Goal: Information Seeking & Learning: Learn about a topic

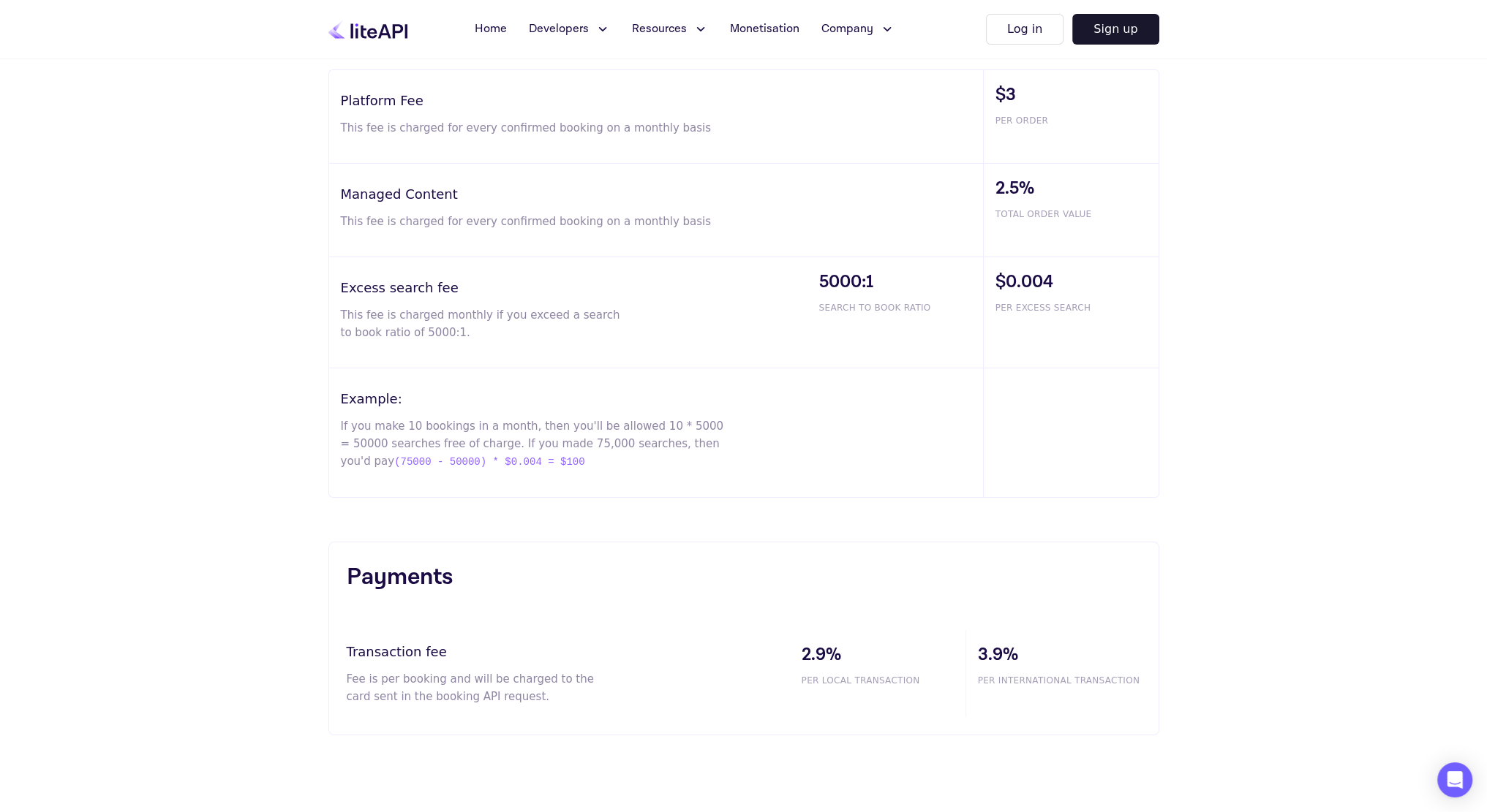
scroll to position [804, 0]
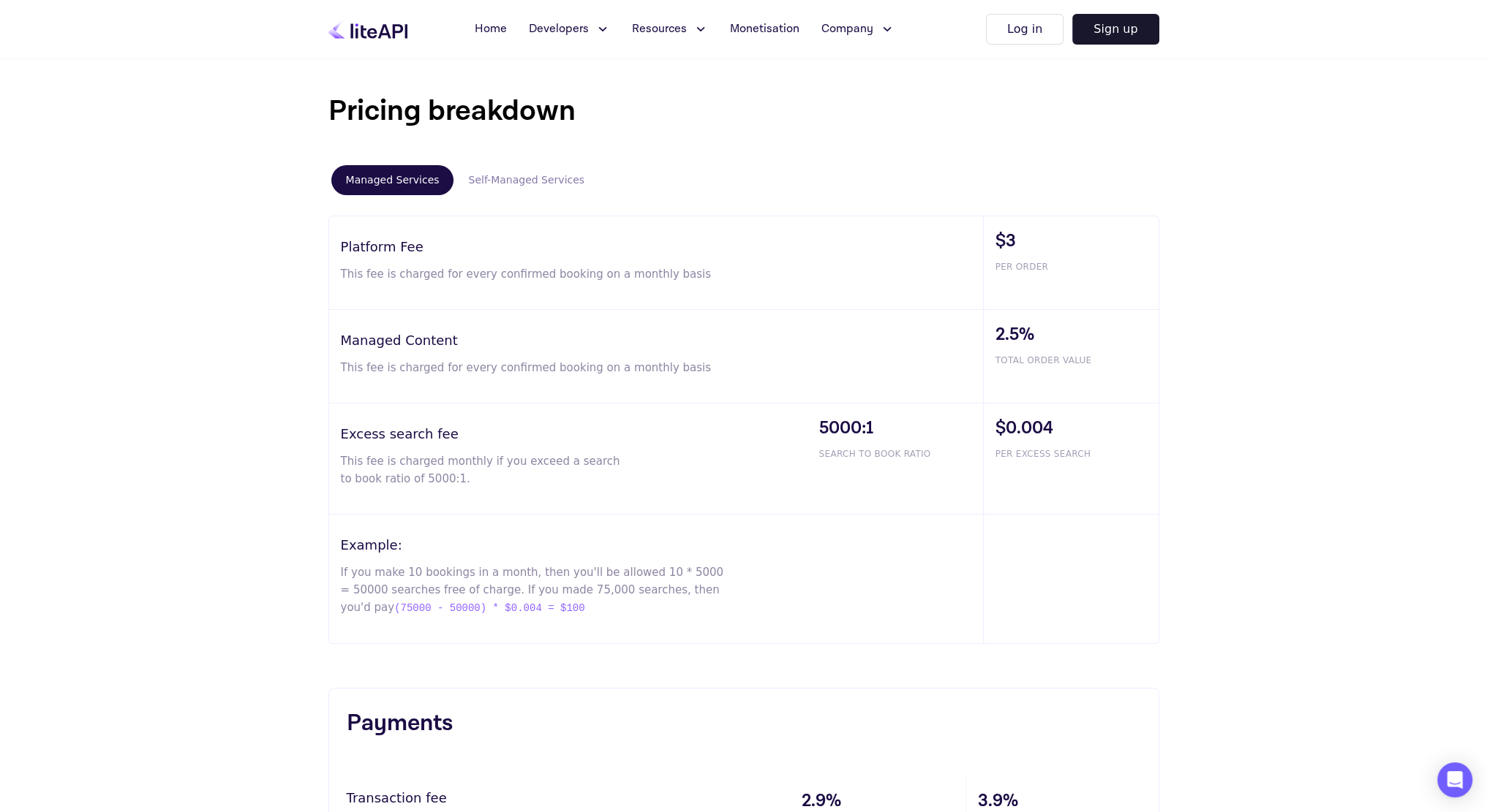
click at [486, 174] on button "Self-Managed Services" at bounding box center [526, 180] width 145 height 30
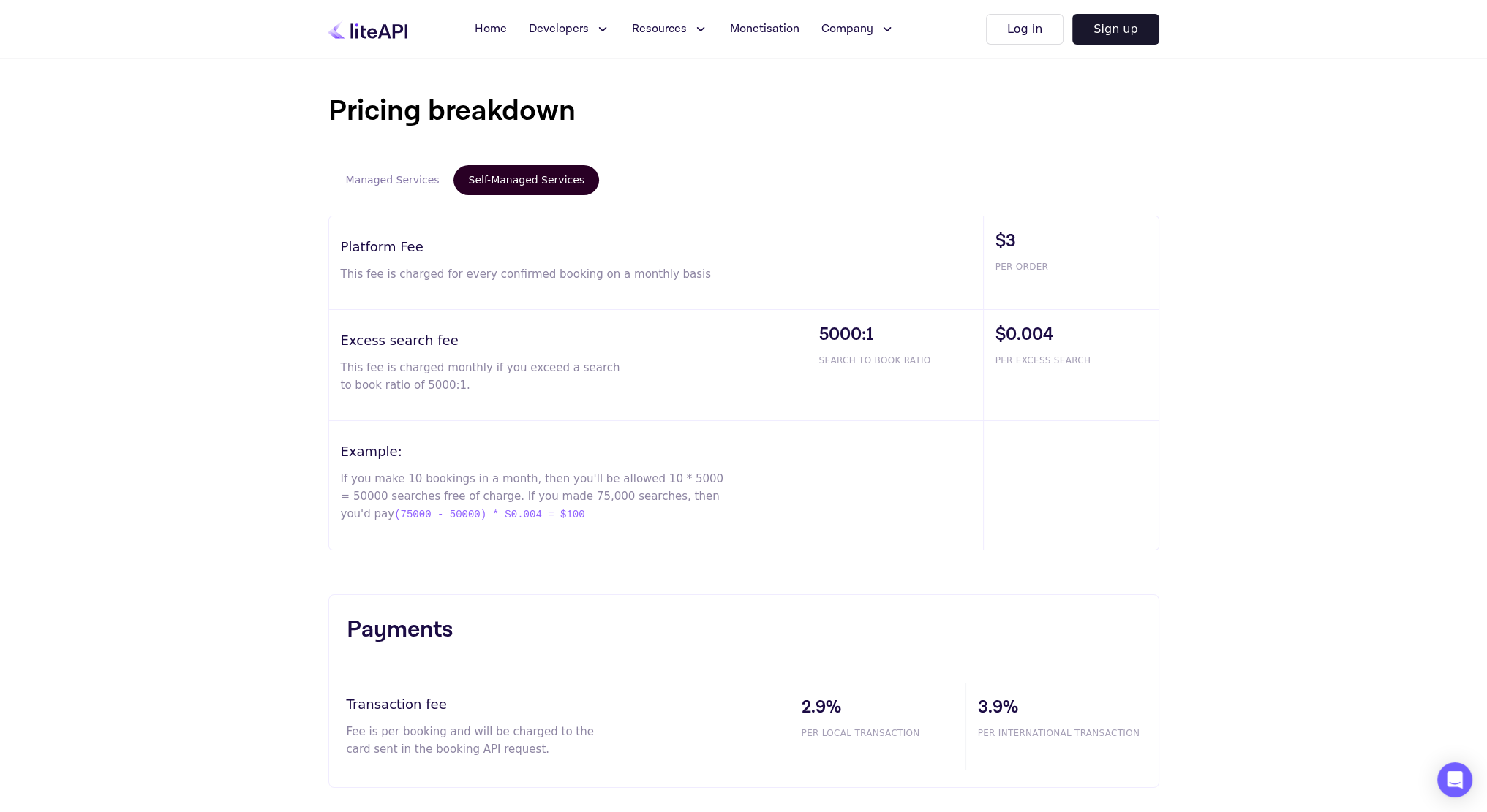
click at [386, 172] on button "Managed Services" at bounding box center [393, 180] width 123 height 30
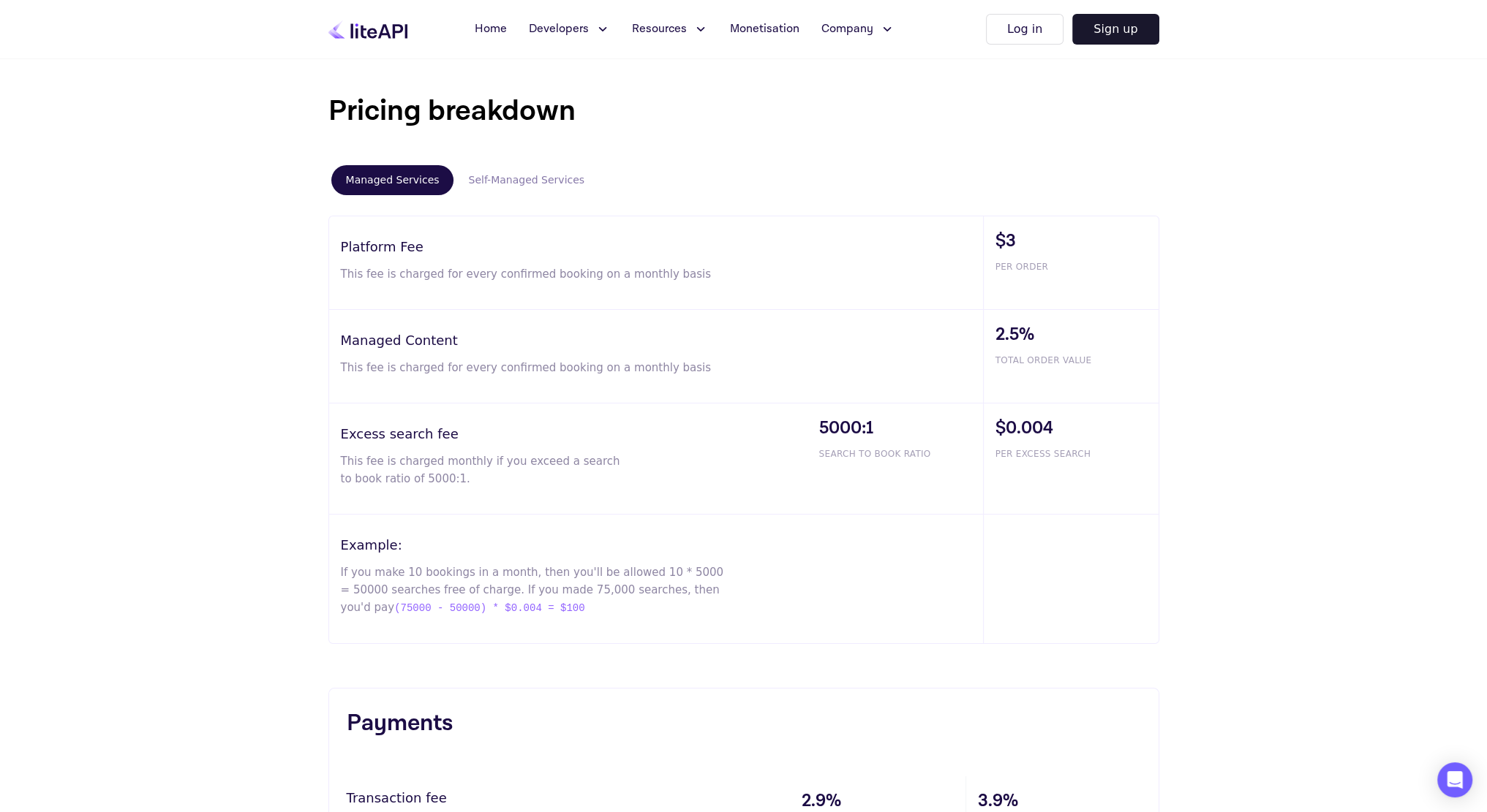
click at [542, 183] on button "Self-Managed Services" at bounding box center [526, 180] width 145 height 30
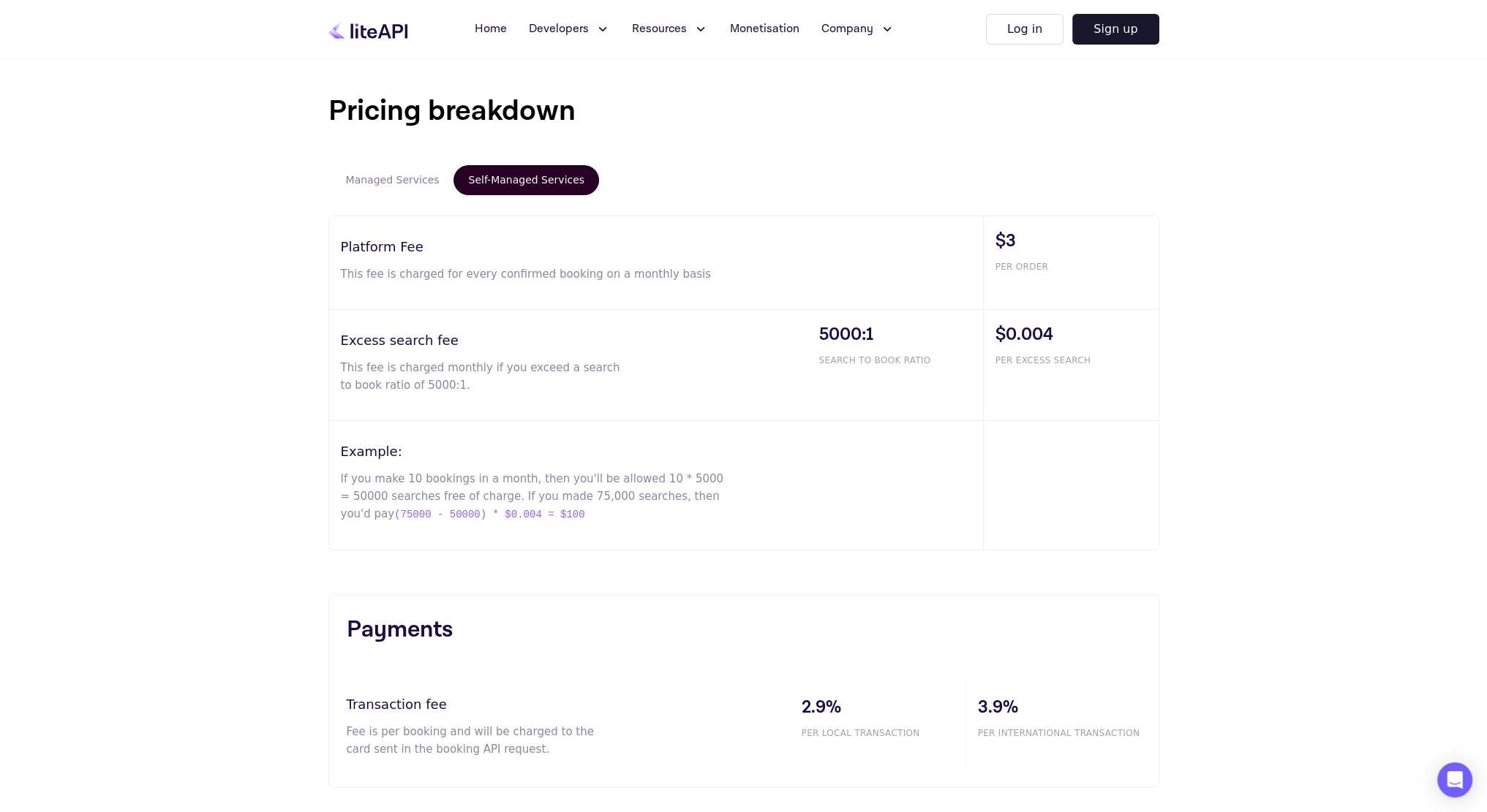
click at [395, 183] on button "Managed Services" at bounding box center [393, 180] width 123 height 30
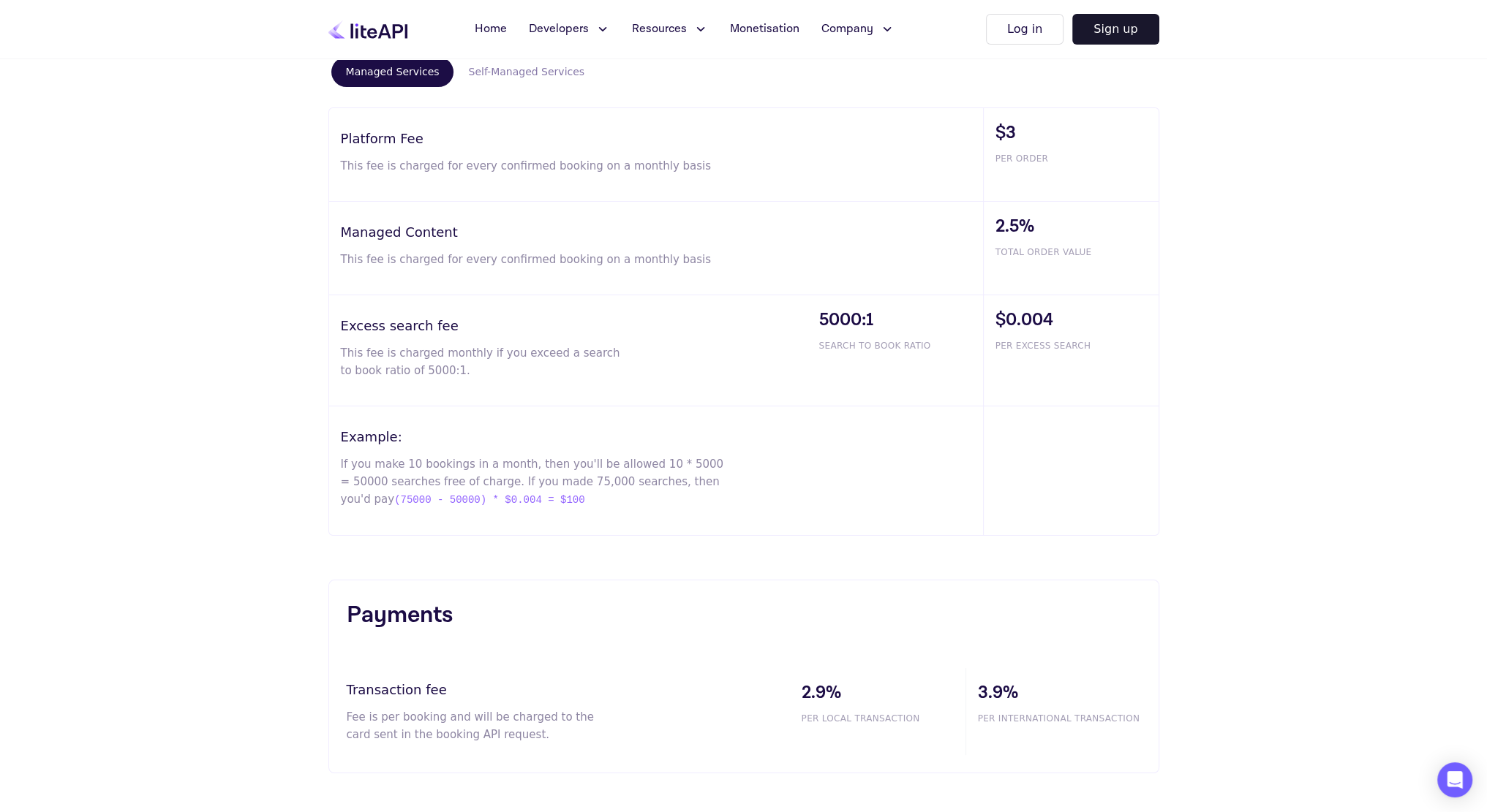
scroll to position [877, 0]
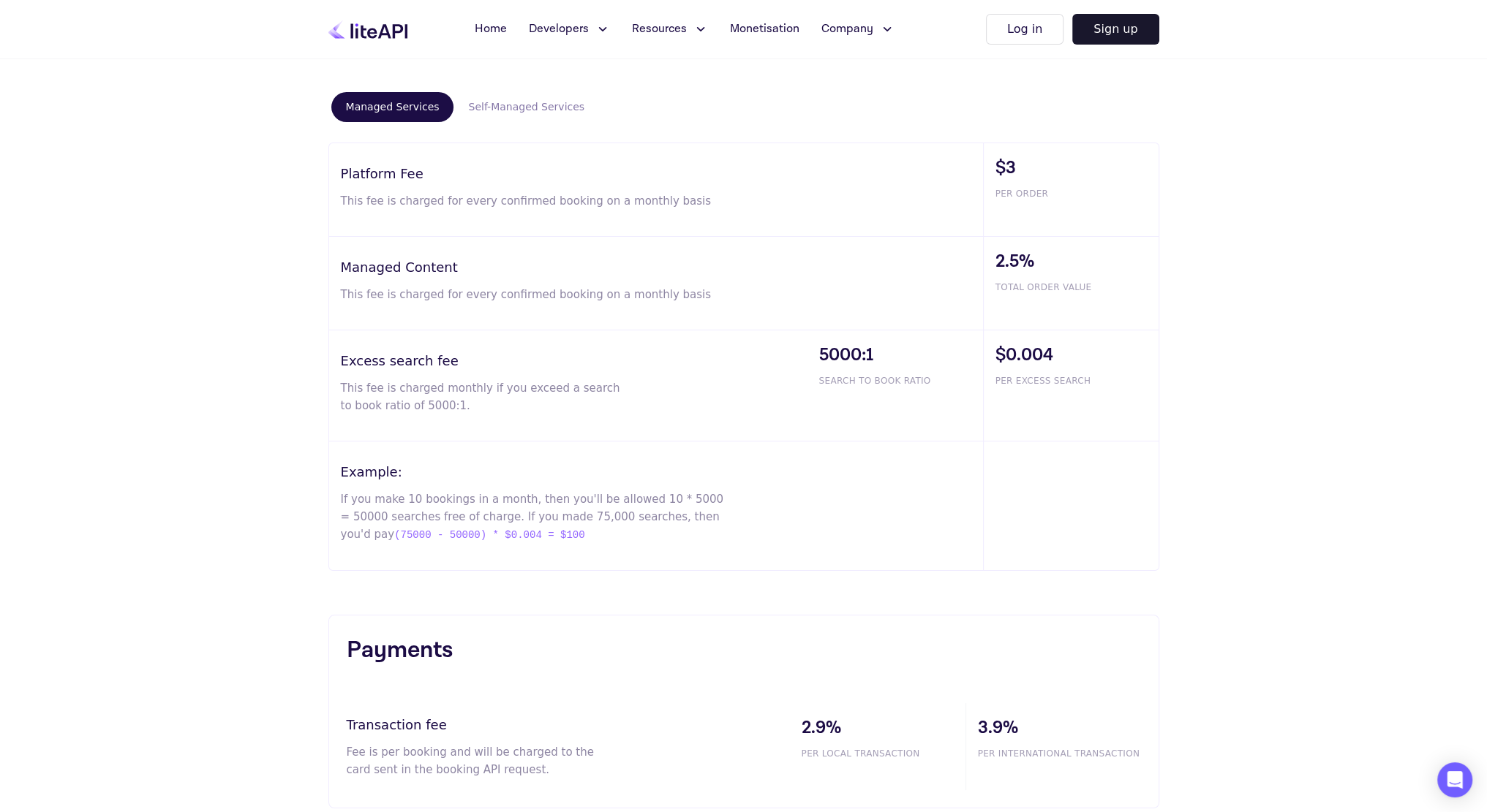
click at [506, 108] on button "Self-Managed Services" at bounding box center [526, 107] width 145 height 30
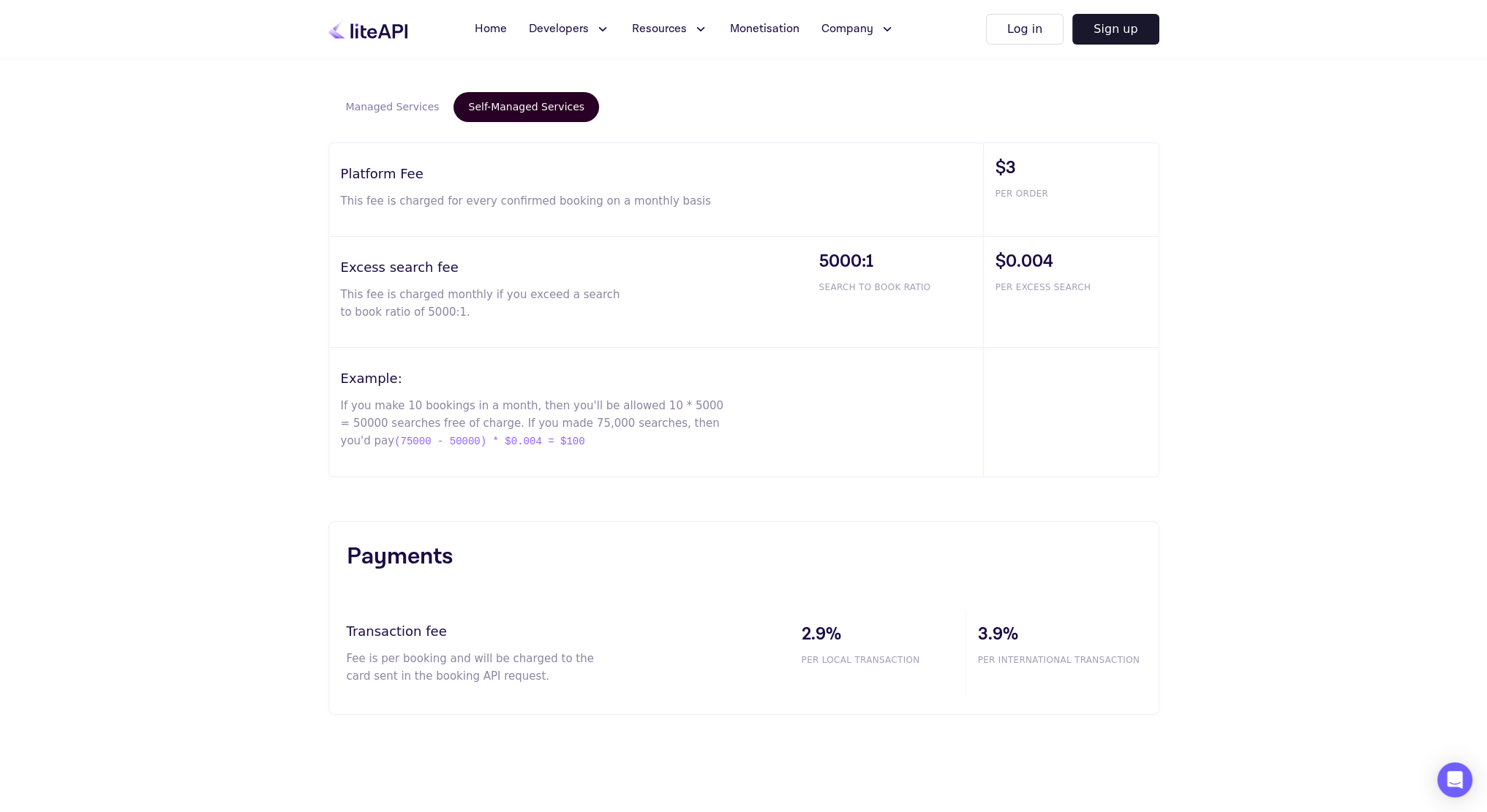
click at [389, 109] on button "Managed Services" at bounding box center [393, 107] width 123 height 30
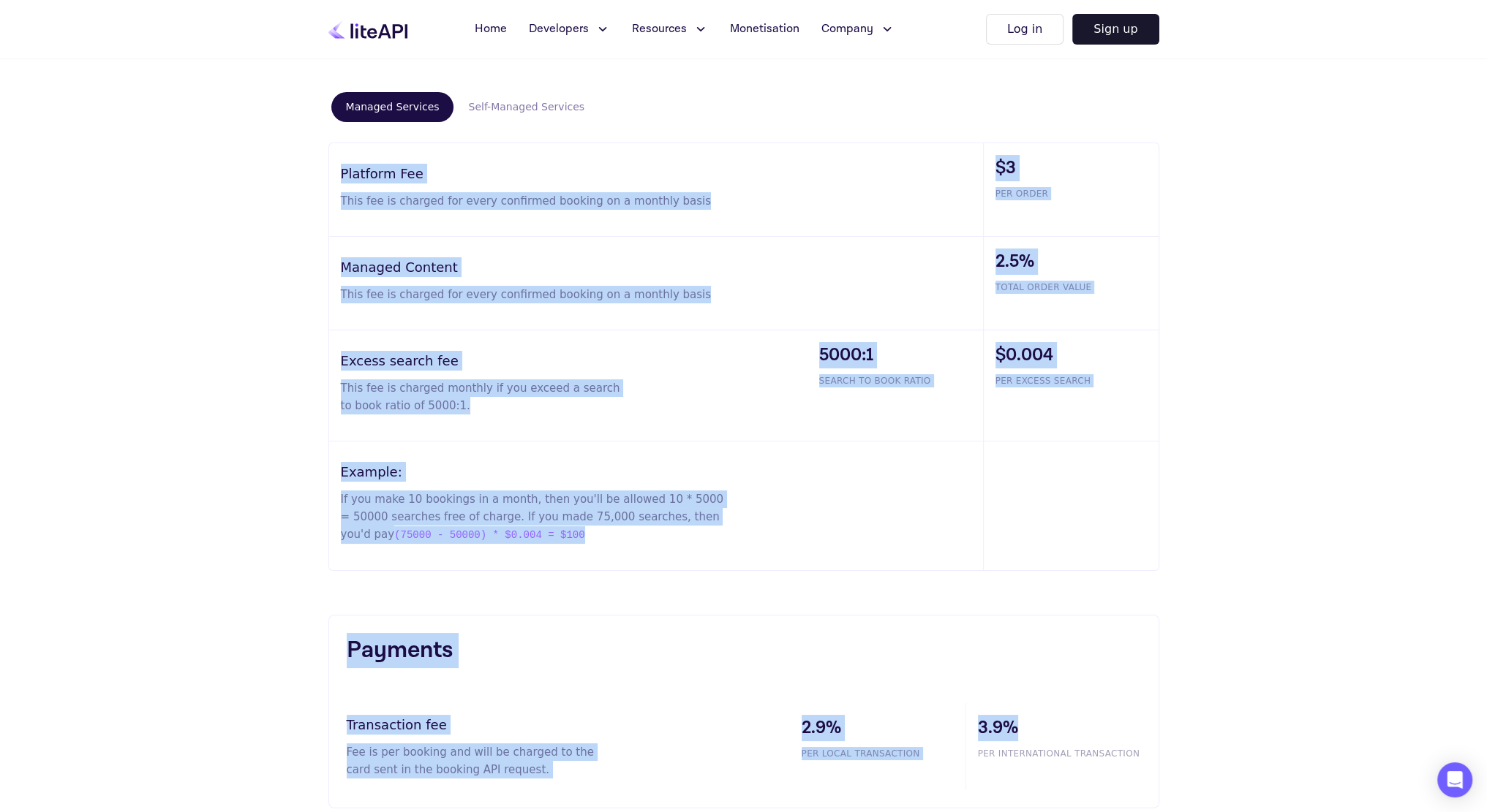
drag, startPoint x: 1156, startPoint y: 736, endPoint x: 326, endPoint y: 162, distance: 1009.1
click at [326, 162] on div "Pricing breakdown Managed Services Self-Managed Services Platform Fee This fee …" at bounding box center [744, 412] width 1487 height 909
copy div "Platform Fee This fee is charged for every confirmed booking on a monthly basis…"
click at [1193, 339] on div "Pricing breakdown Managed Services Self-Managed Services Platform Fee This fee …" at bounding box center [744, 412] width 1487 height 909
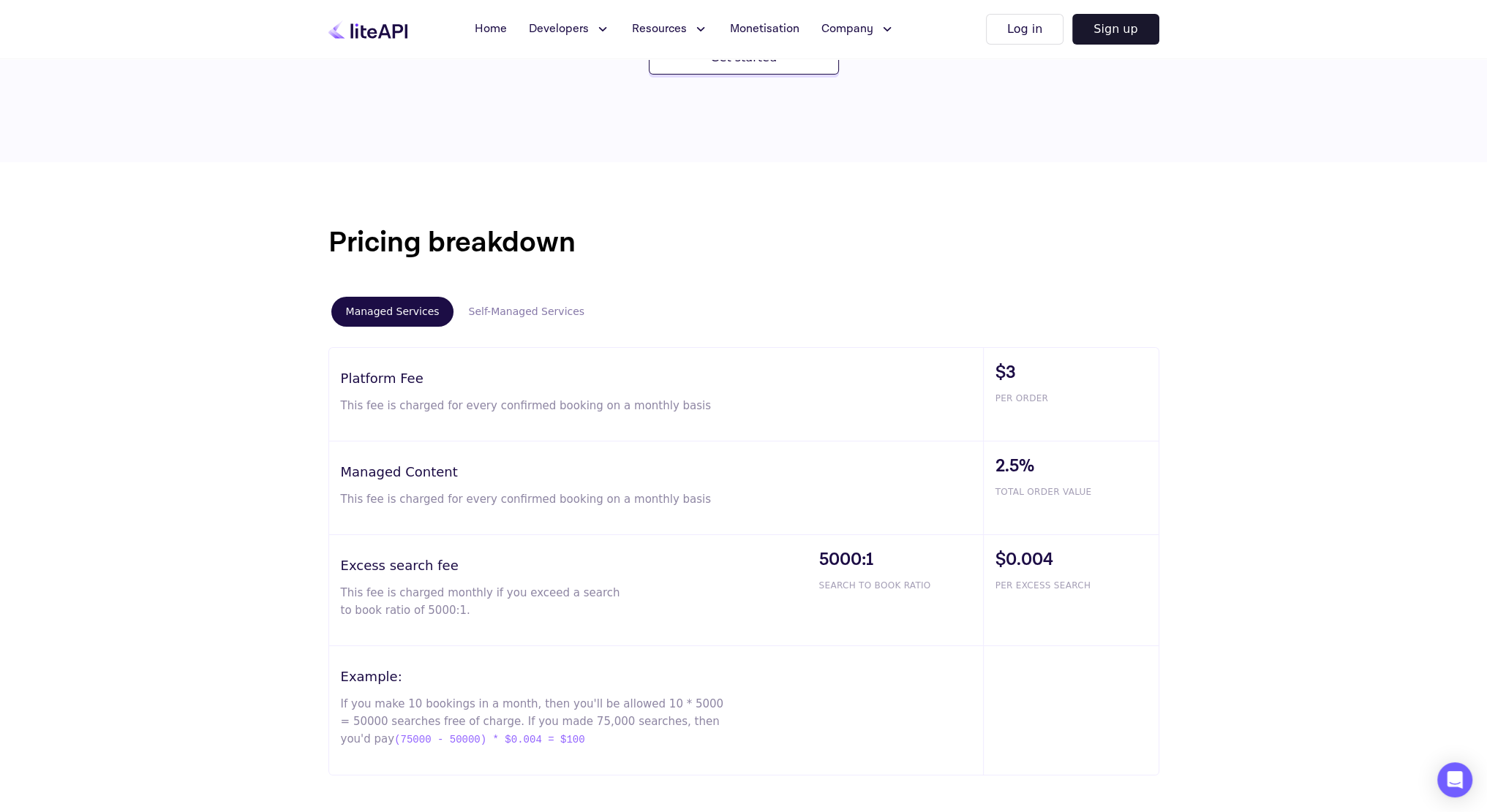
scroll to position [585, 0]
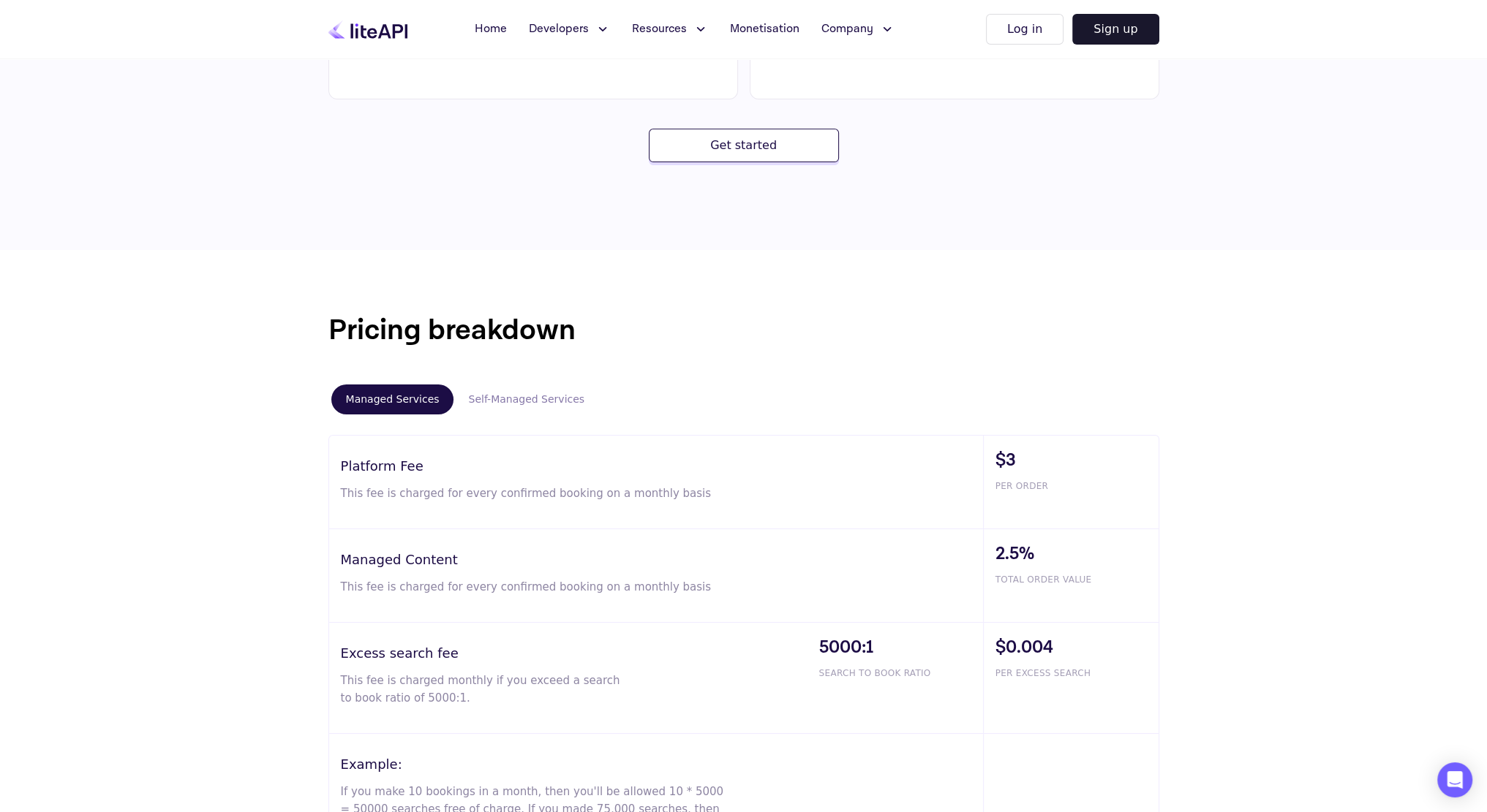
click at [515, 398] on button "Self-Managed Services" at bounding box center [526, 399] width 145 height 30
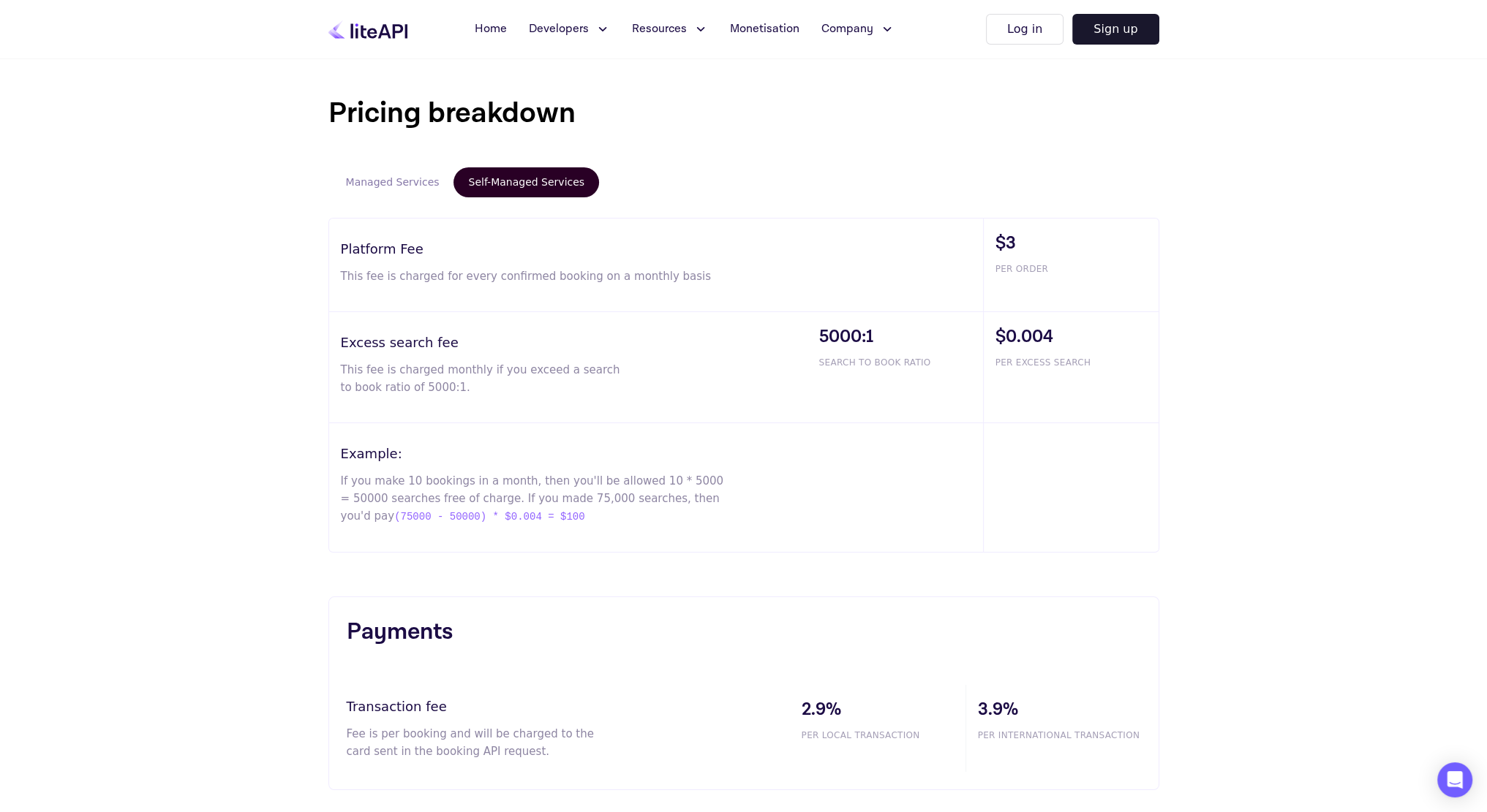
scroll to position [804, 0]
drag, startPoint x: 254, startPoint y: 1, endPoint x: 132, endPoint y: 164, distance: 203.6
click at [123, 219] on div "Pricing breakdown Managed Services Self-Managed Services Platform Fee This fee …" at bounding box center [744, 438] width 1487 height 815
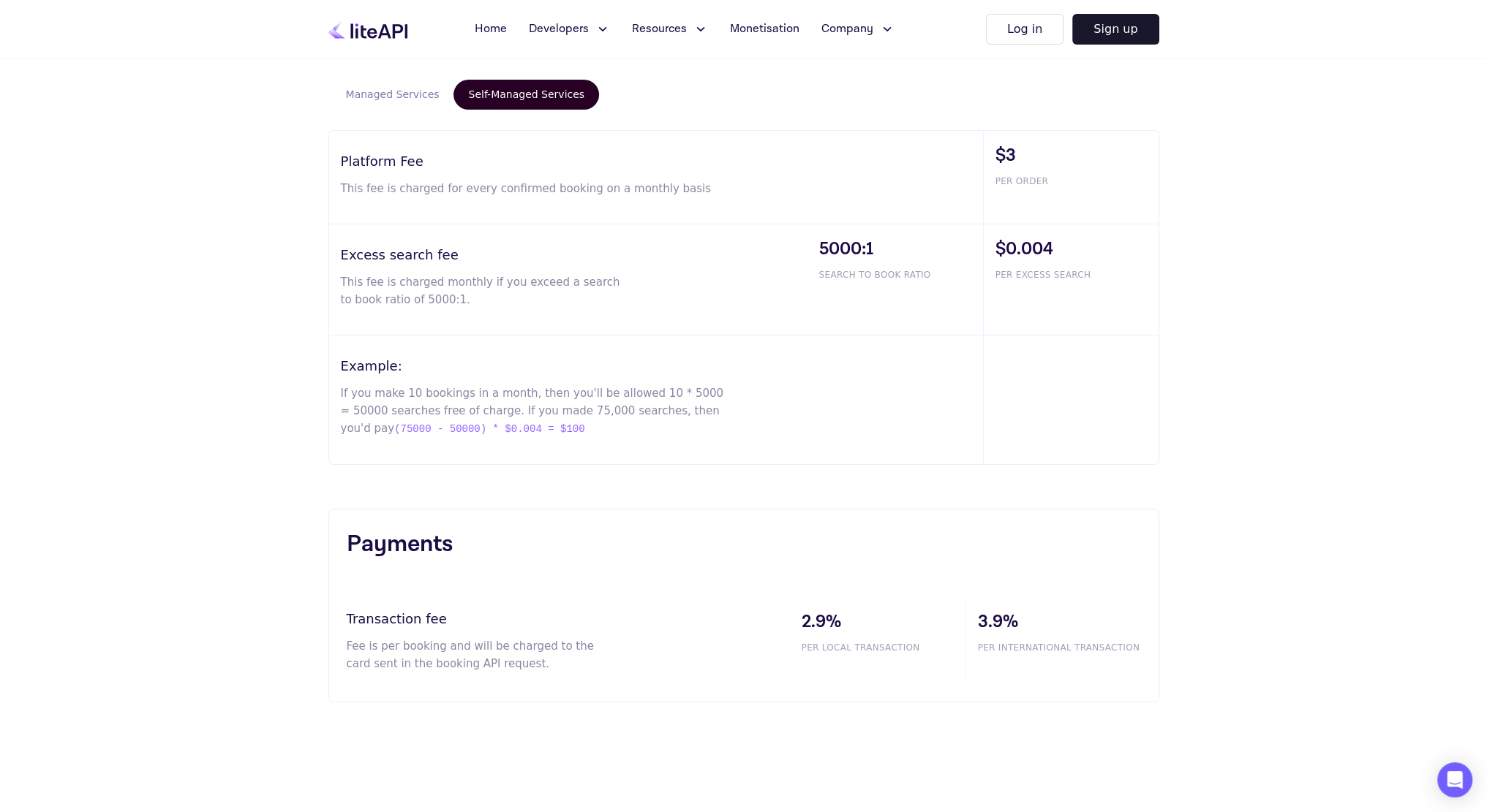
scroll to position [877, 0]
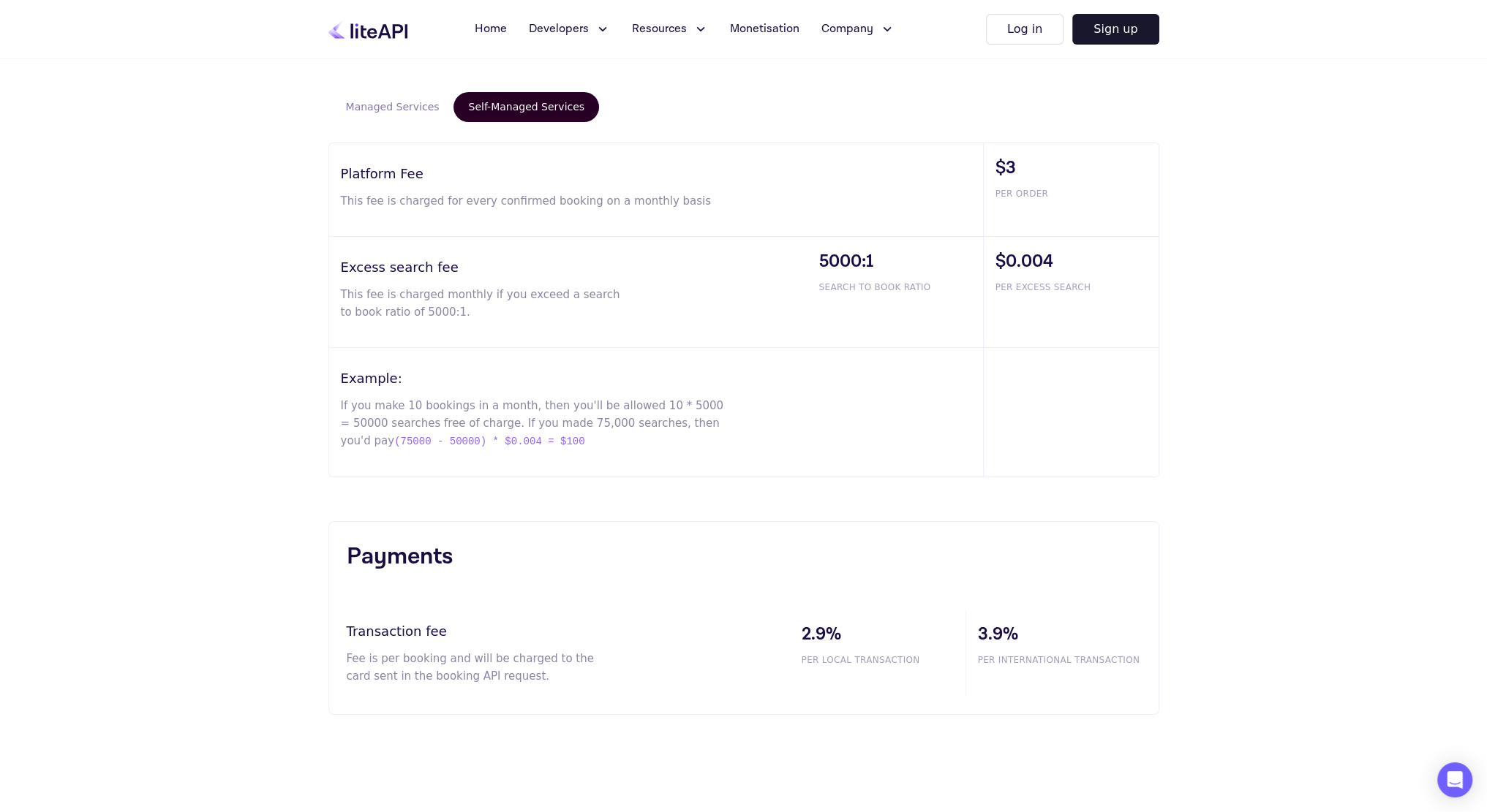
click at [387, 118] on button "Managed Services" at bounding box center [393, 107] width 123 height 30
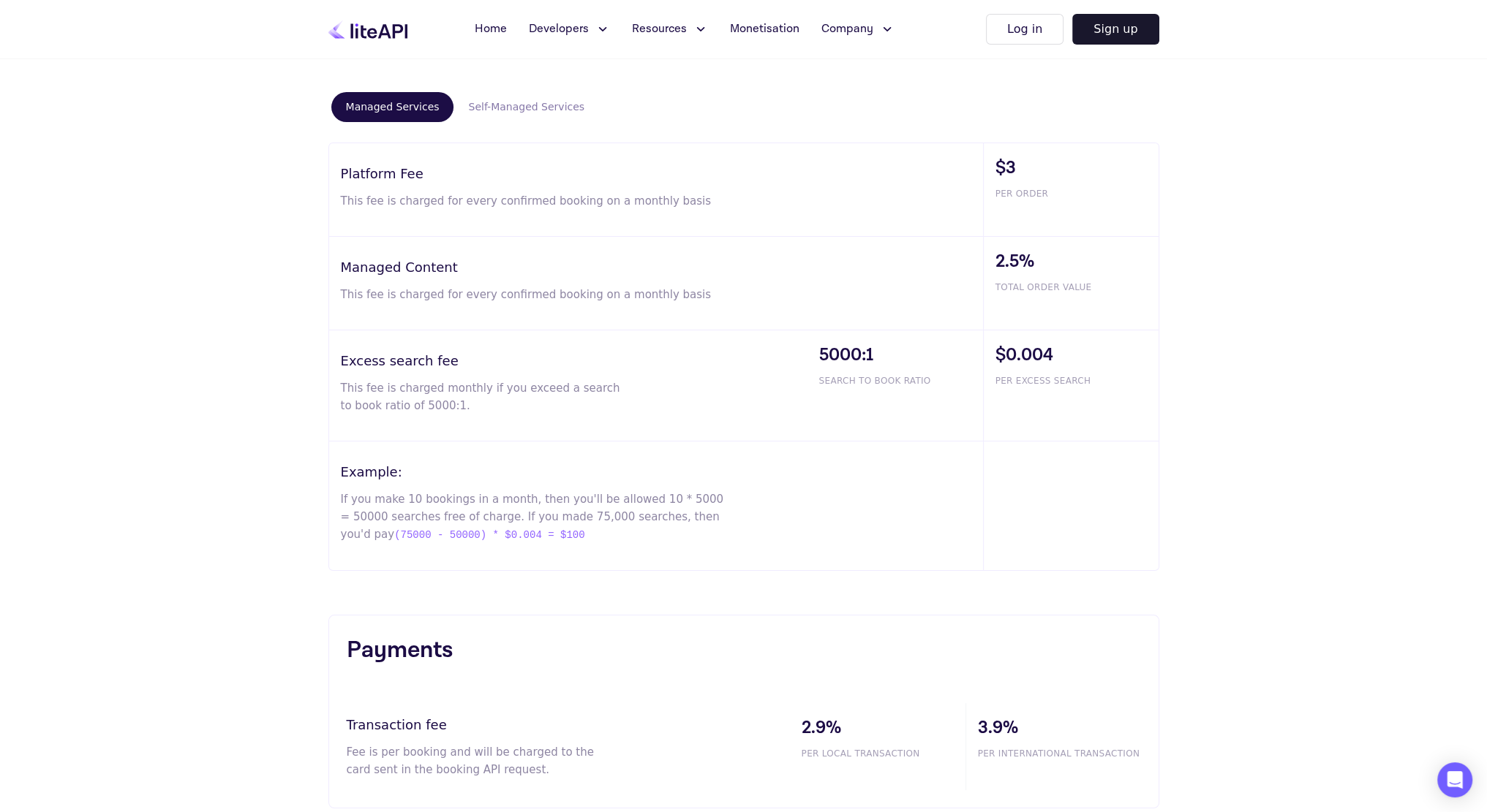
click at [494, 110] on button "Self-Managed Services" at bounding box center [526, 107] width 145 height 30
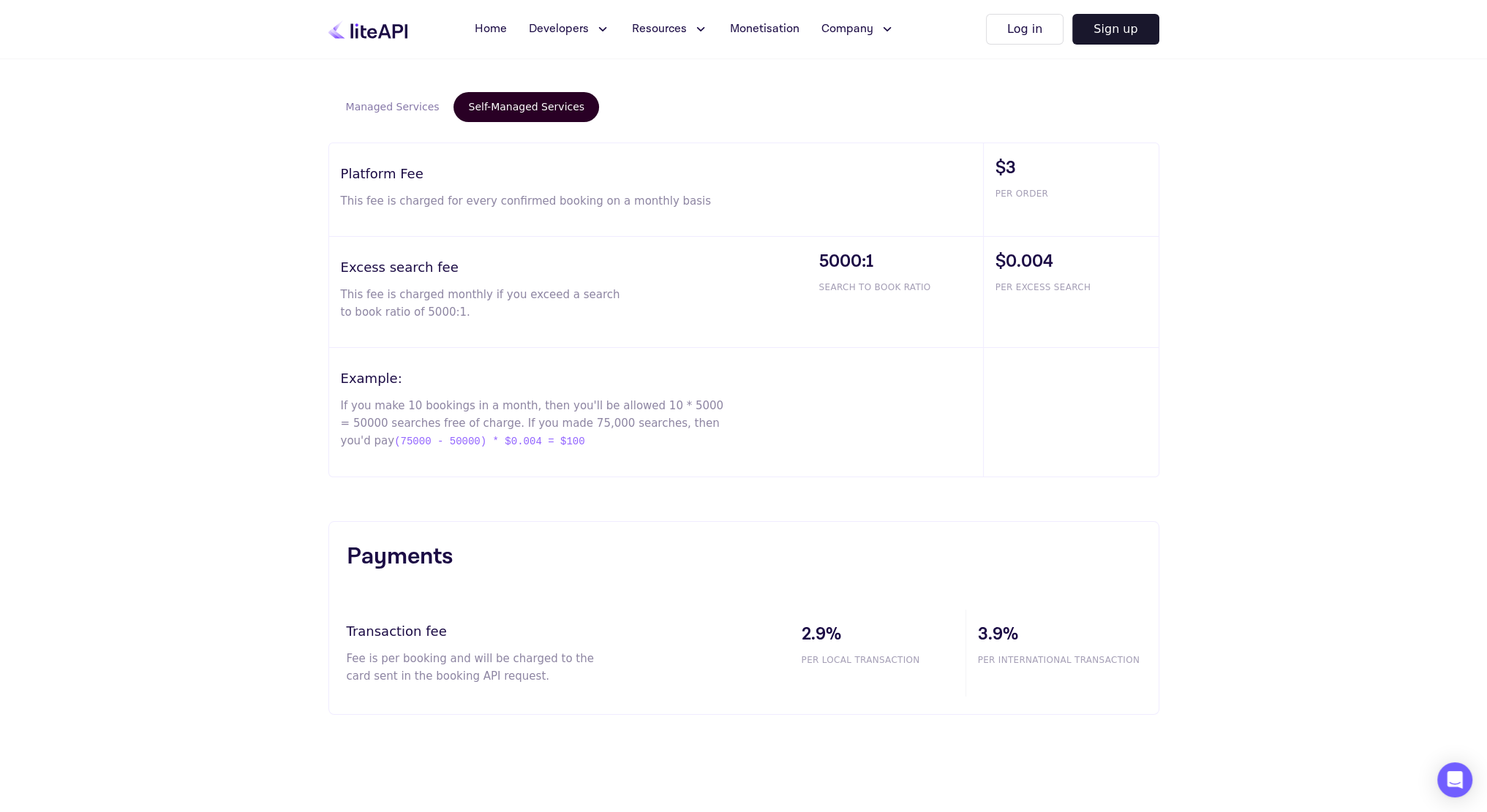
click at [402, 96] on button "Managed Services" at bounding box center [393, 107] width 123 height 30
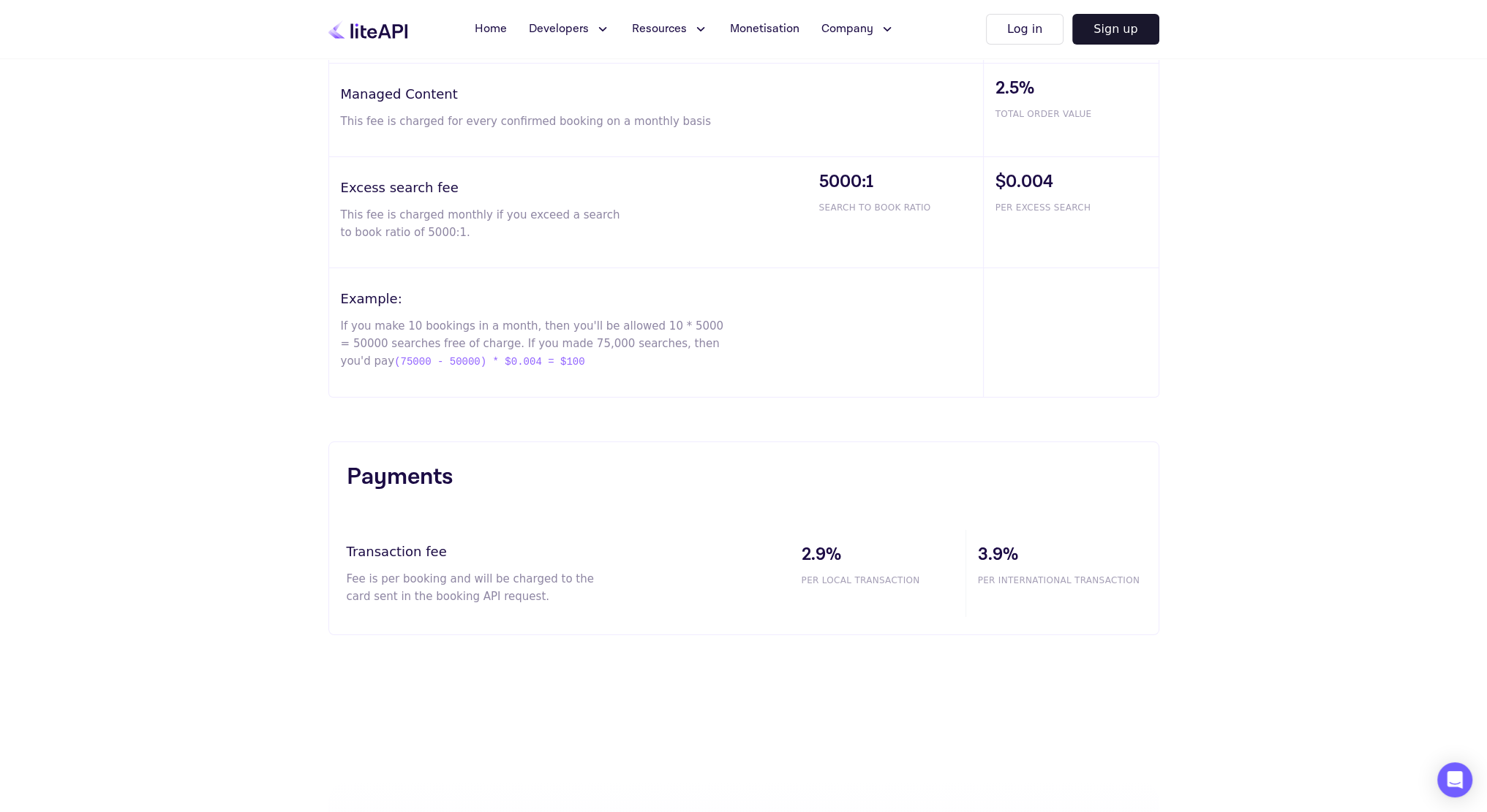
scroll to position [804, 0]
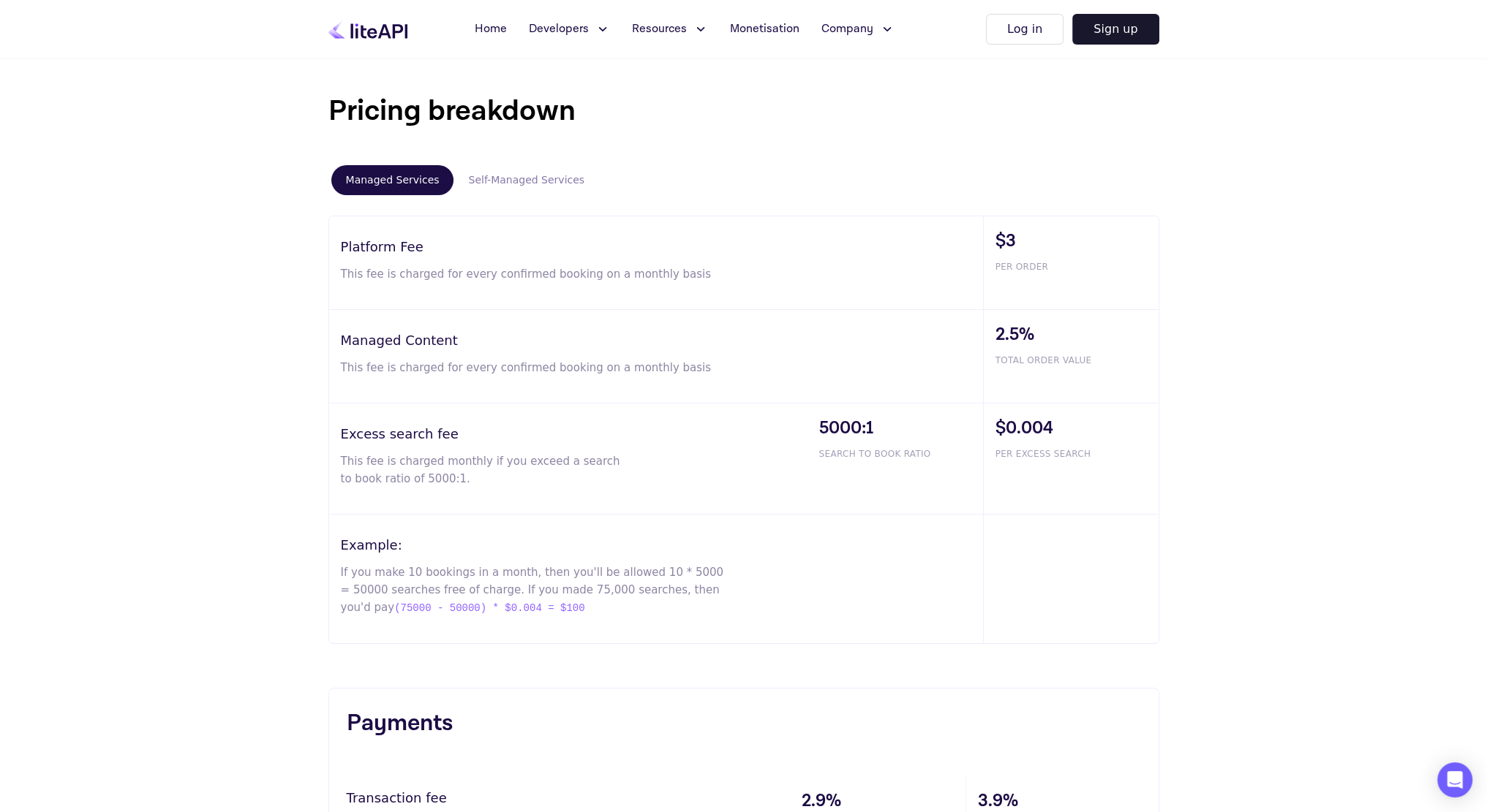
click at [492, 188] on button "Self-Managed Services" at bounding box center [526, 180] width 145 height 30
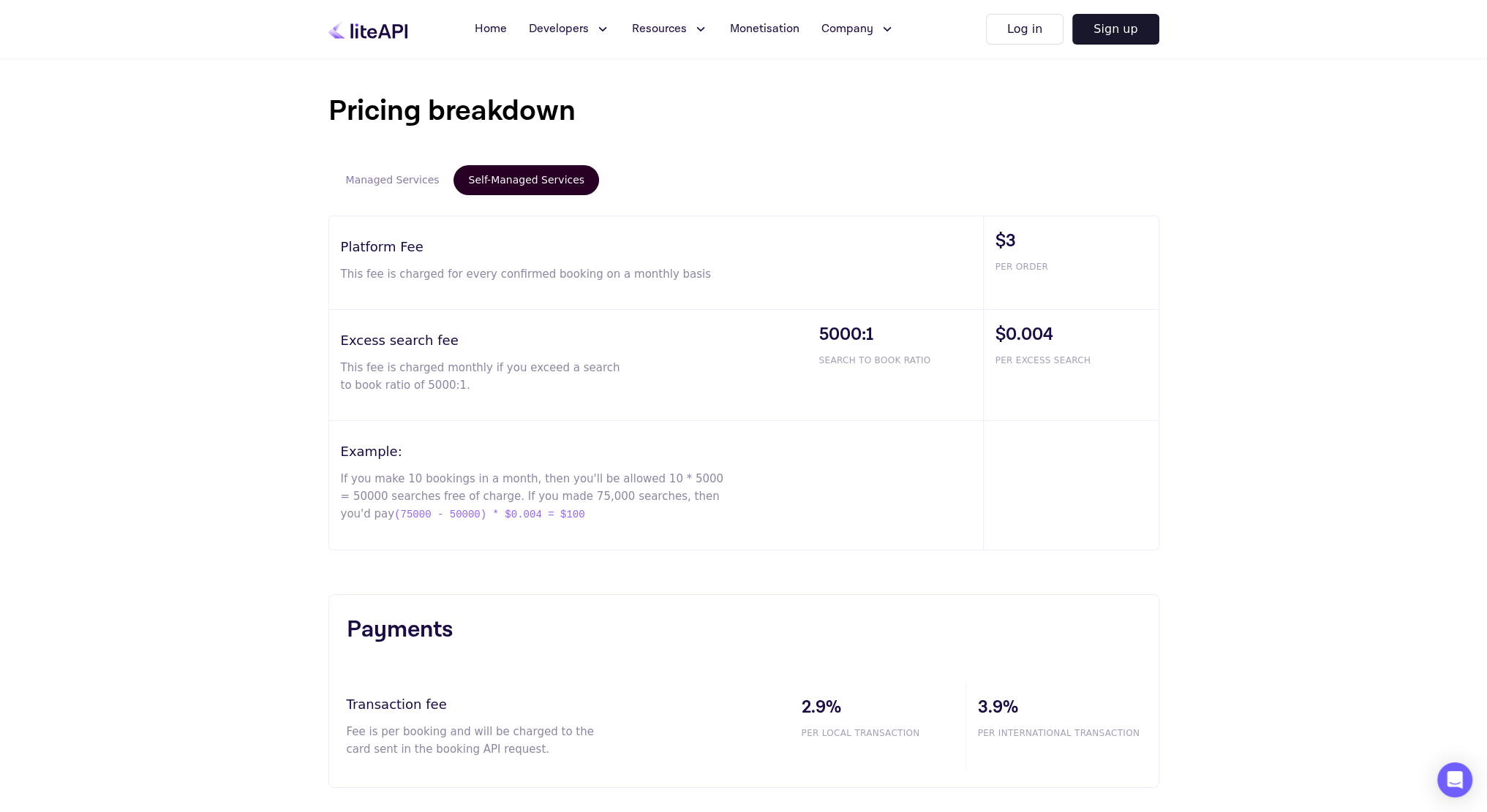
click at [223, 213] on div "Pricing breakdown Managed Services Self-Managed Services Platform Fee This fee …" at bounding box center [744, 438] width 1487 height 815
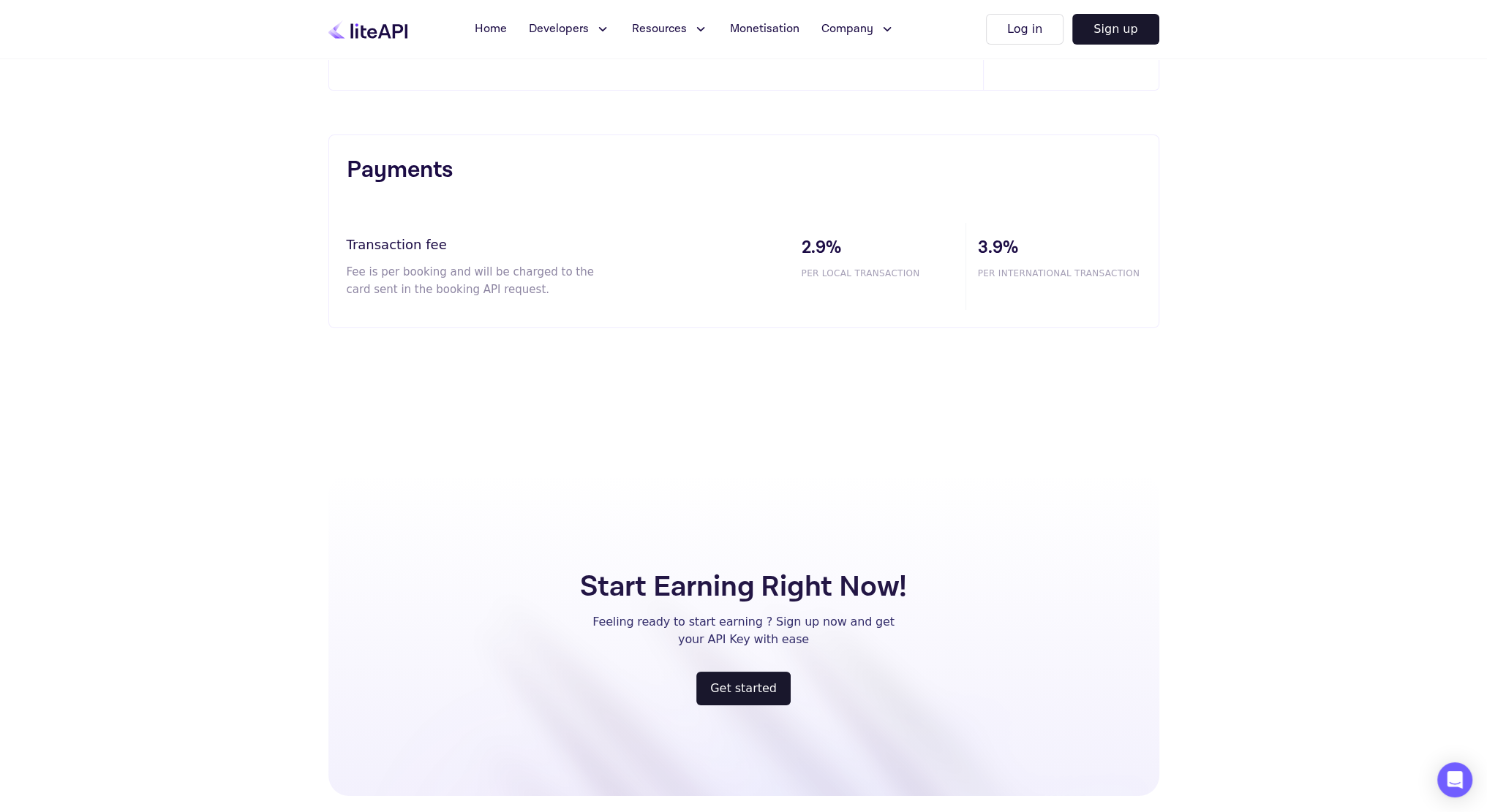
scroll to position [1316, 0]
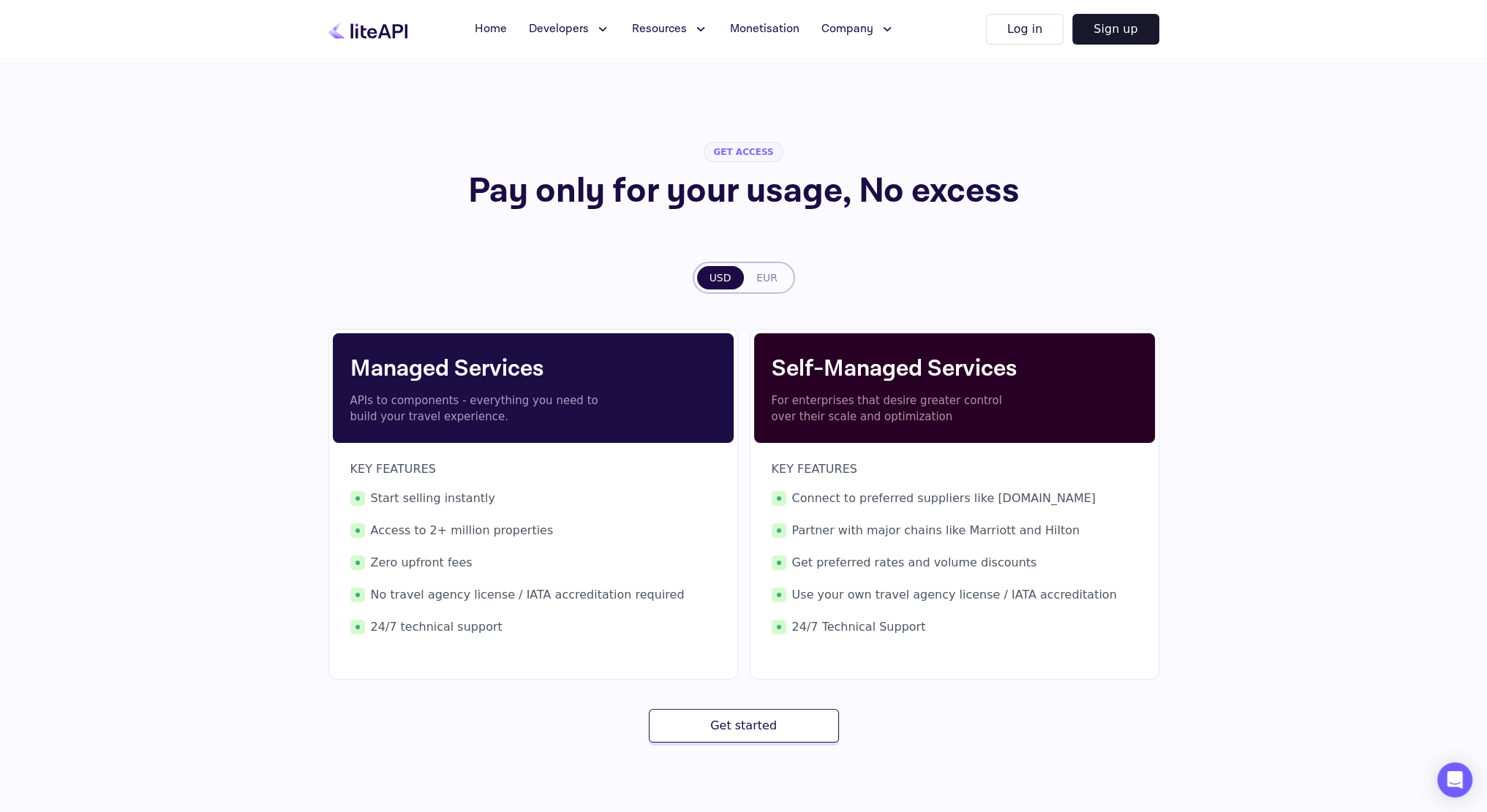
scroll to position [0, 0]
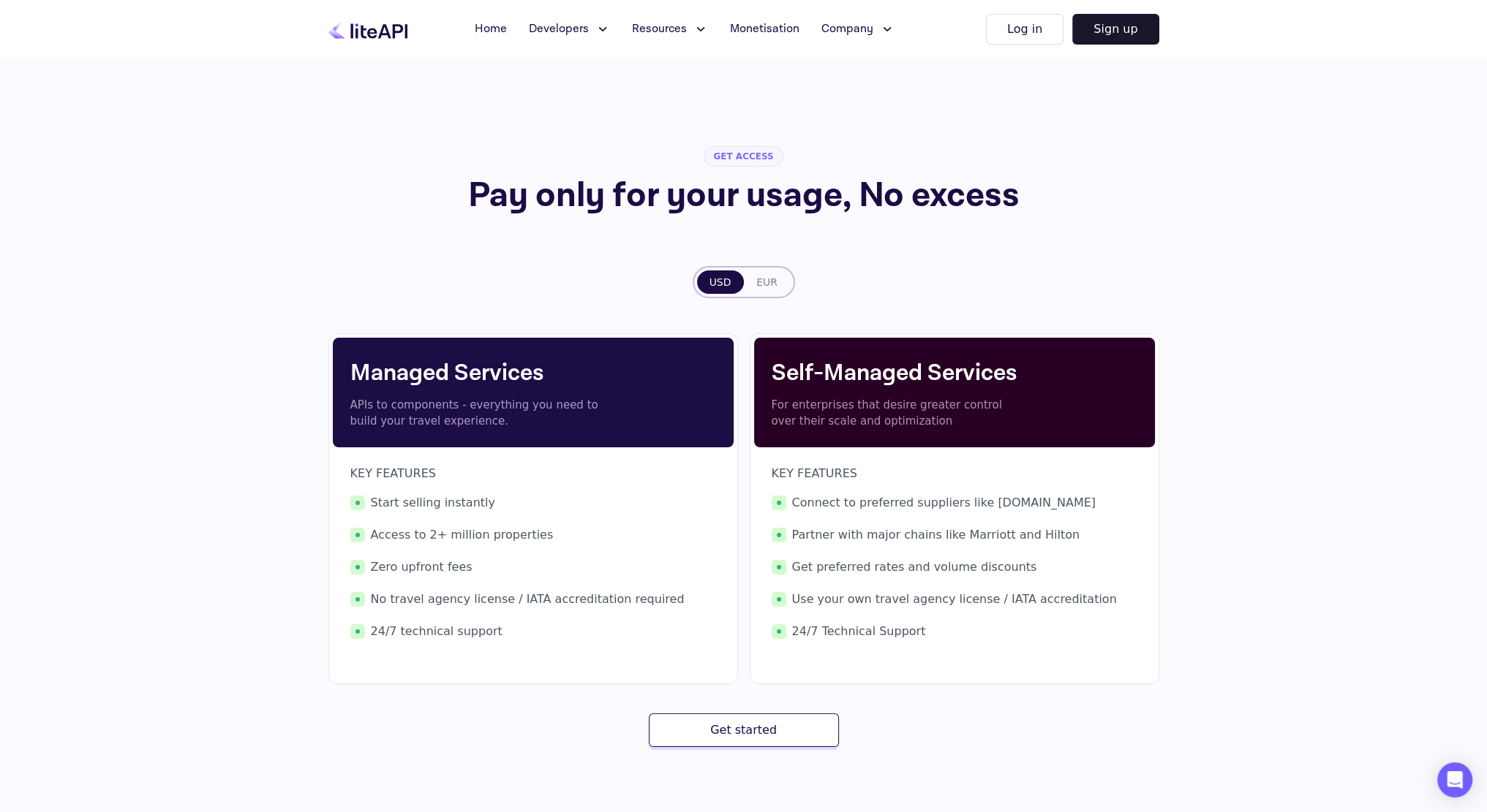
click at [753, 155] on span "GET ACCESS" at bounding box center [743, 156] width 79 height 21
drag, startPoint x: 969, startPoint y: 596, endPoint x: 865, endPoint y: 601, distance: 104.1
click at [865, 601] on span "Use your own travel agency license / IATA accreditation" at bounding box center [955, 599] width 366 height 17
drag, startPoint x: 982, startPoint y: 598, endPoint x: 1077, endPoint y: 608, distance: 95.5
click at [1077, 608] on div "Connect to preferred suppliers like [DOMAIN_NAME] Partner with major chains lik…" at bounding box center [955, 567] width 366 height 146
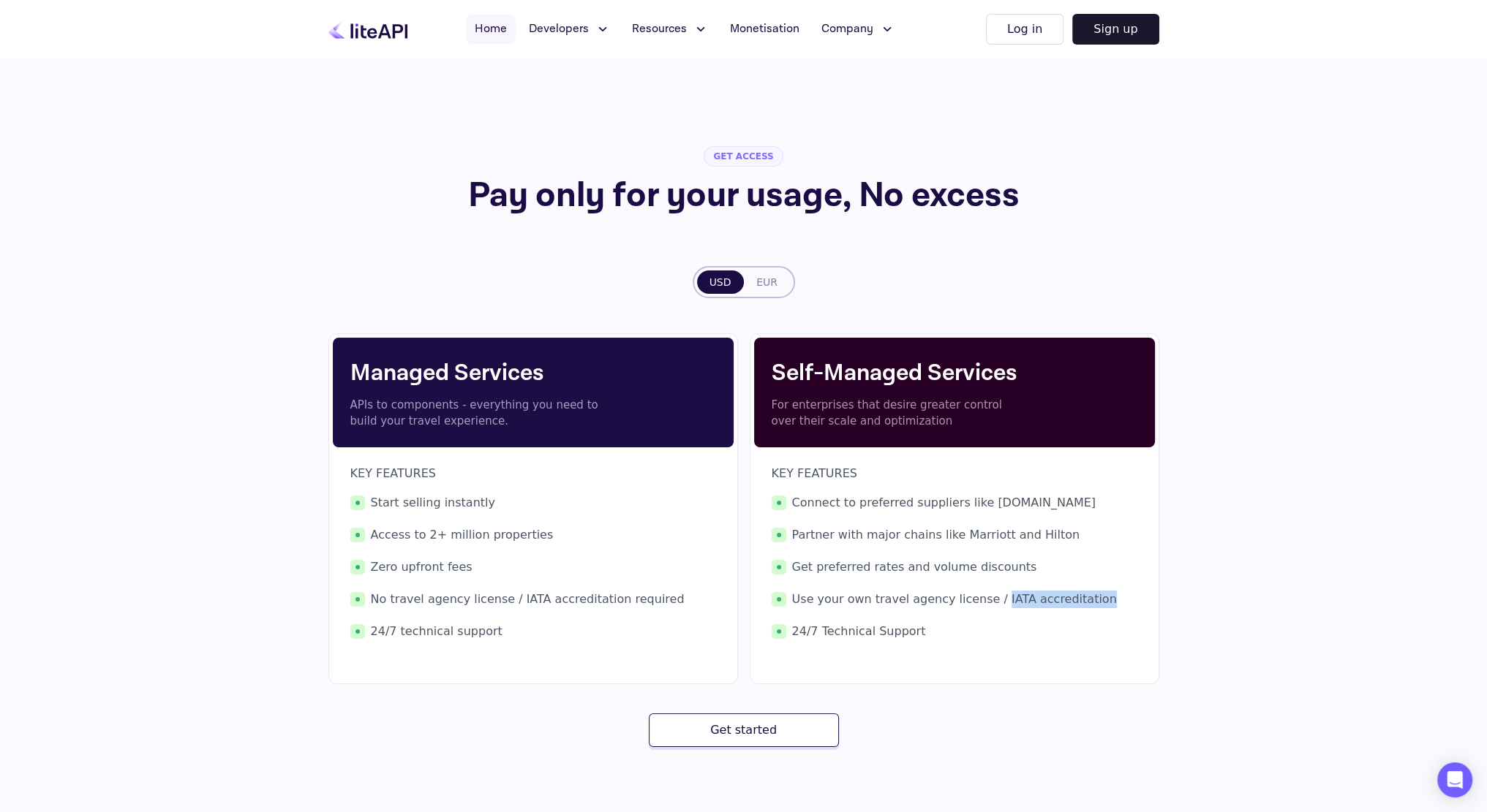
click at [492, 37] on span "Home" at bounding box center [490, 29] width 32 height 17
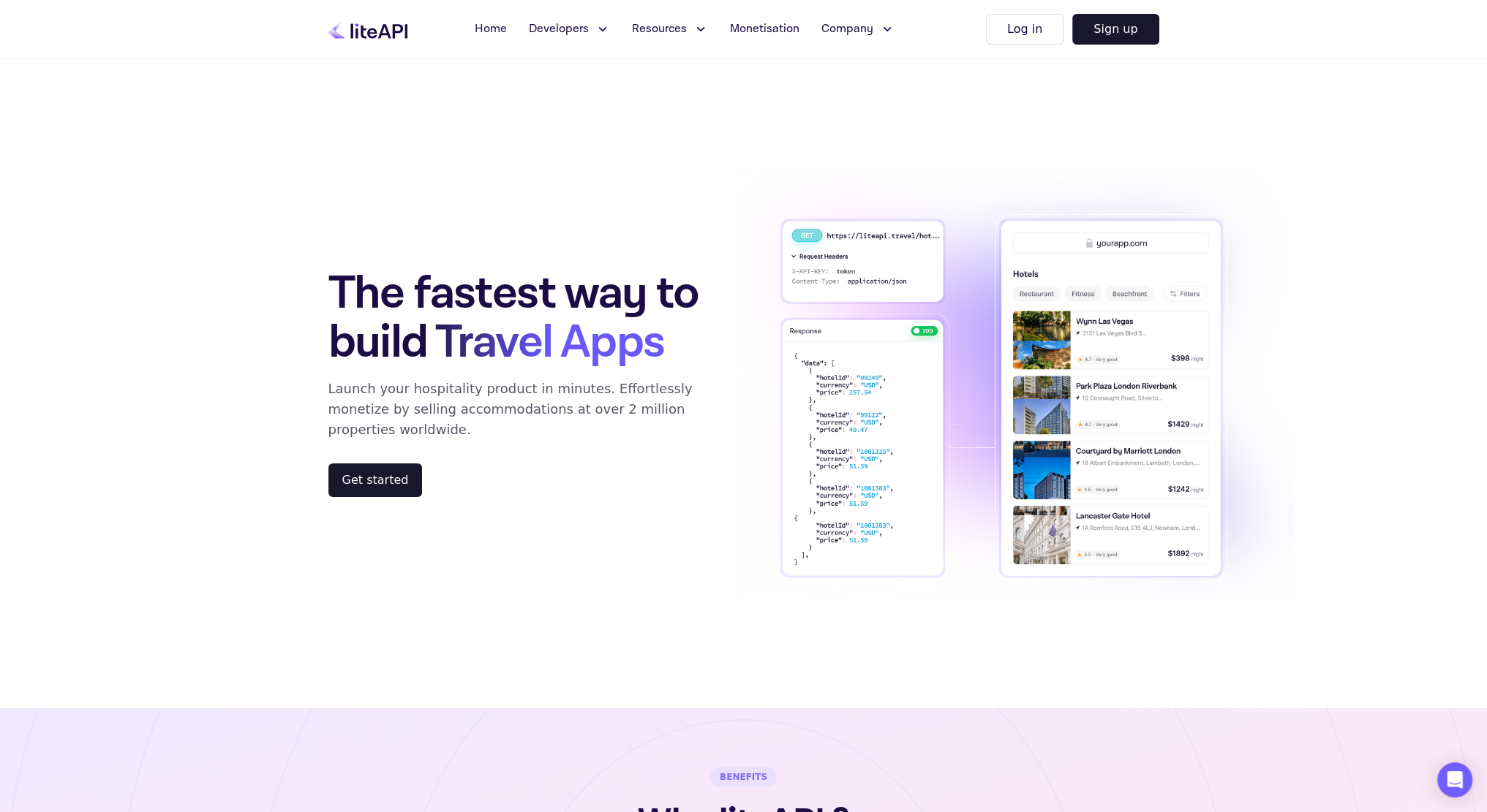
click at [542, 30] on span "Developers" at bounding box center [558, 29] width 60 height 17
click at [606, 132] on span "API Reference" at bounding box center [583, 136] width 81 height 17
click at [1050, 31] on button "Log in" at bounding box center [1024, 29] width 77 height 31
